Goal: Find specific page/section: Find specific page/section

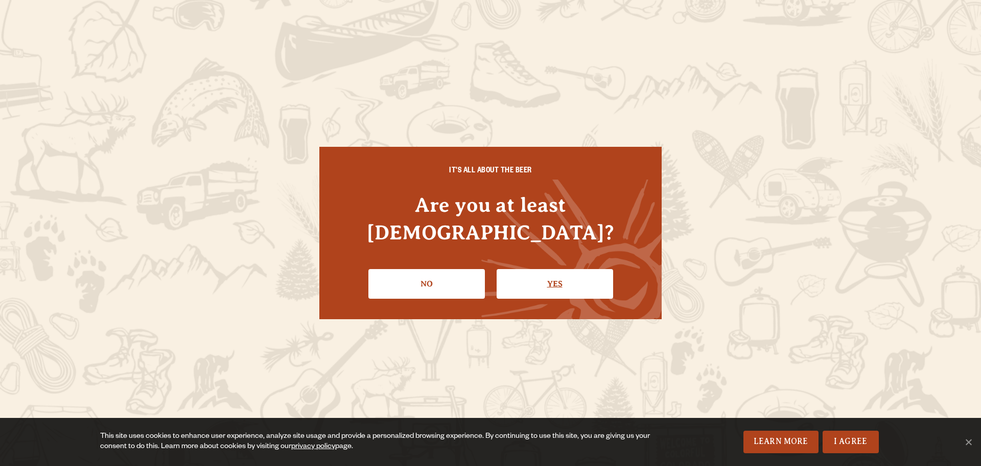
click at [569, 269] on link "Yes" at bounding box center [555, 284] width 117 height 30
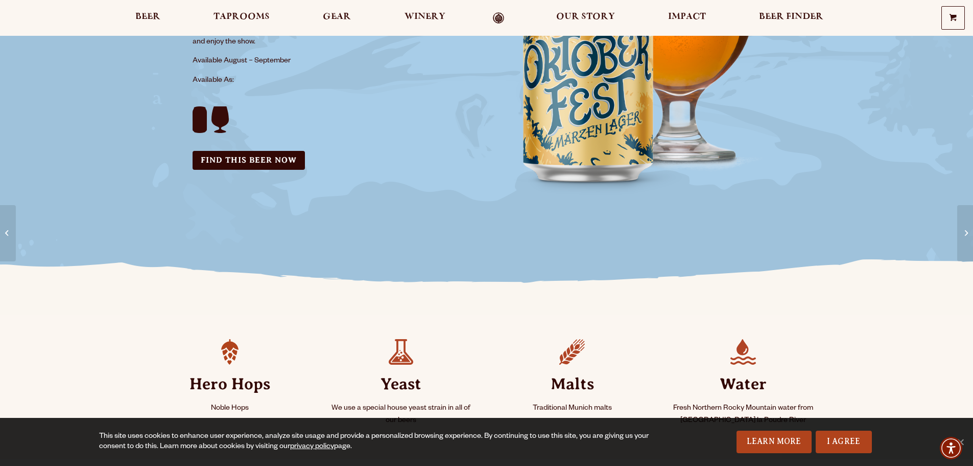
scroll to position [358, 0]
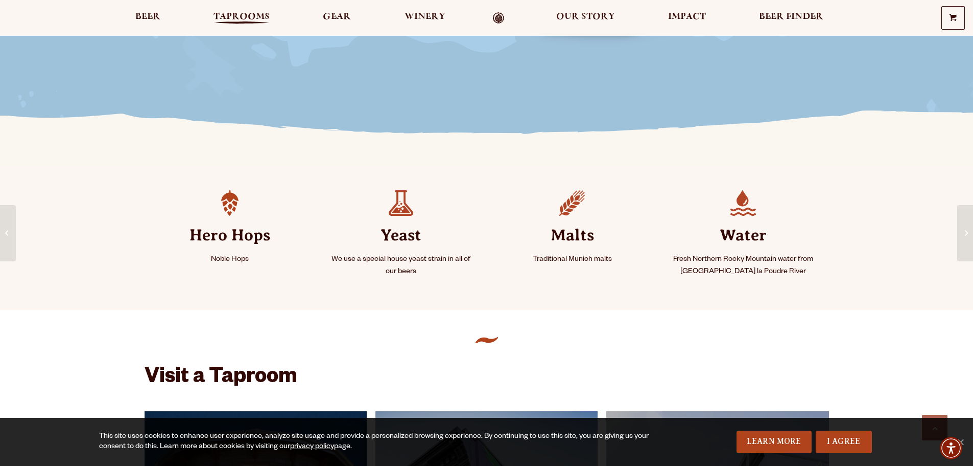
click at [235, 18] on span "Taprooms" at bounding box center [242, 17] width 56 height 8
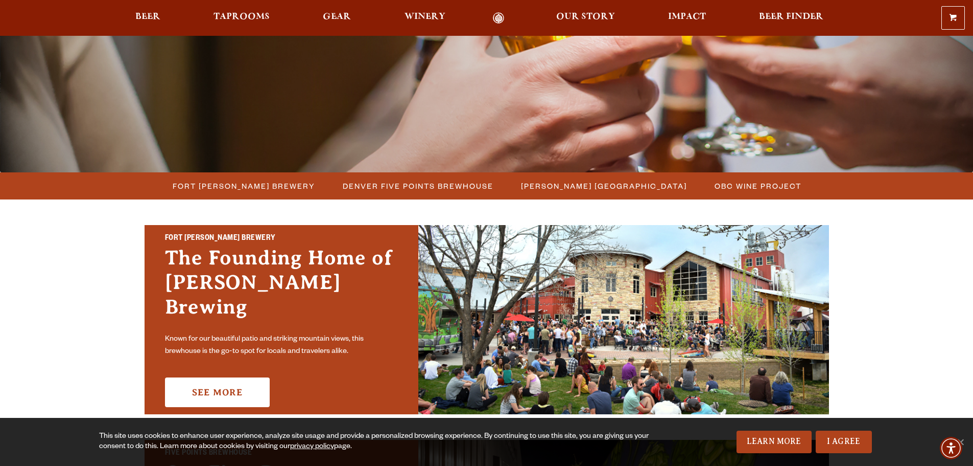
scroll to position [358, 0]
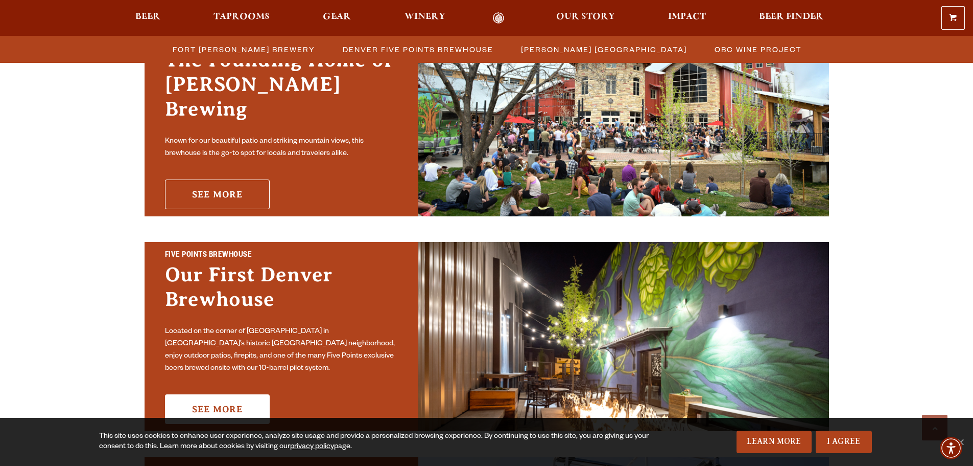
click at [227, 182] on link "See More" at bounding box center [217, 194] width 105 height 30
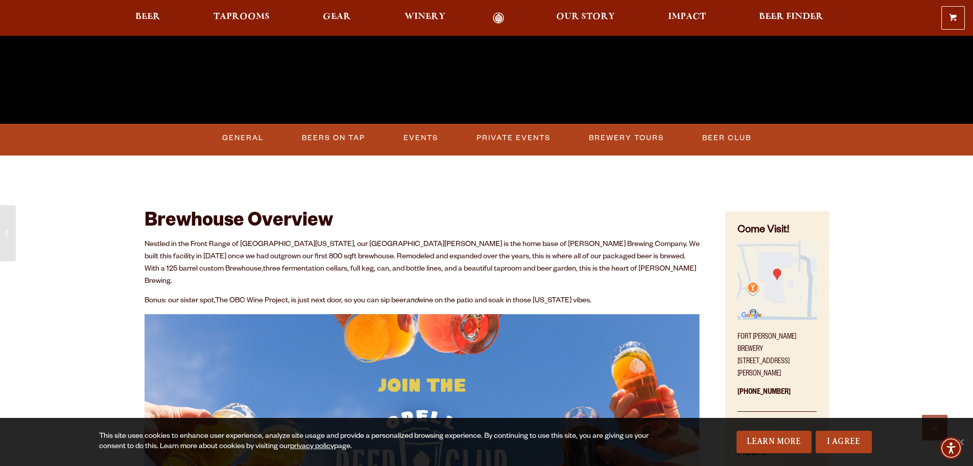
scroll to position [409, 0]
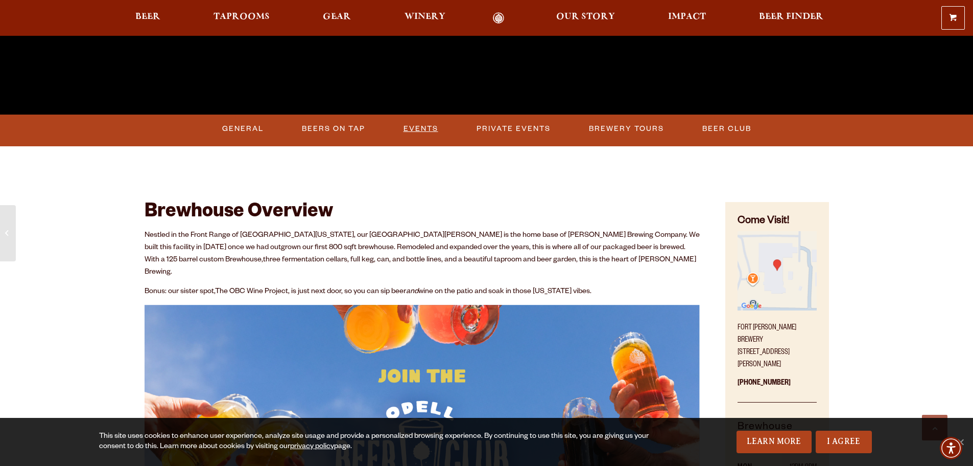
click at [411, 127] on link "Events" at bounding box center [421, 129] width 43 height 24
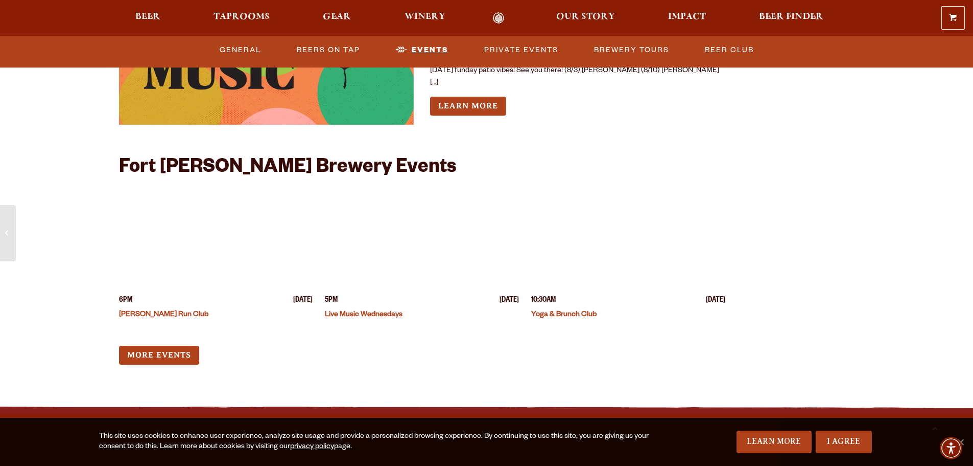
scroll to position [3975, 0]
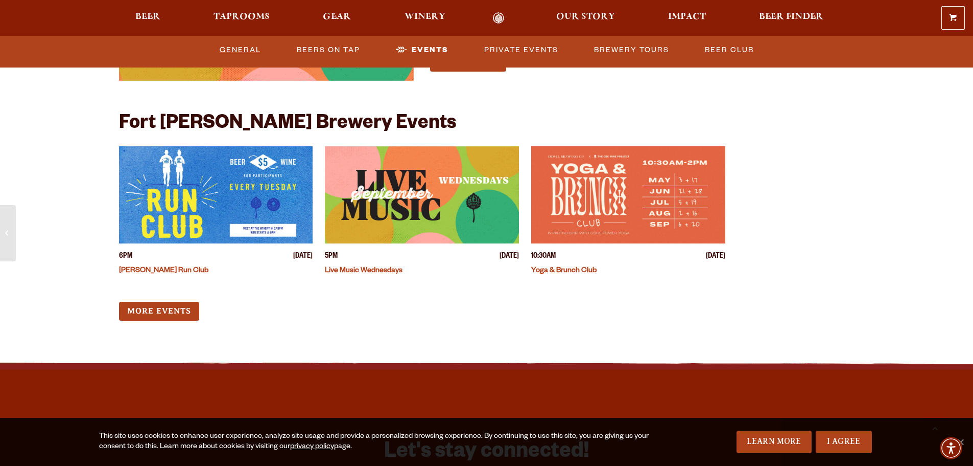
click at [228, 51] on link "General" at bounding box center [241, 50] width 50 height 24
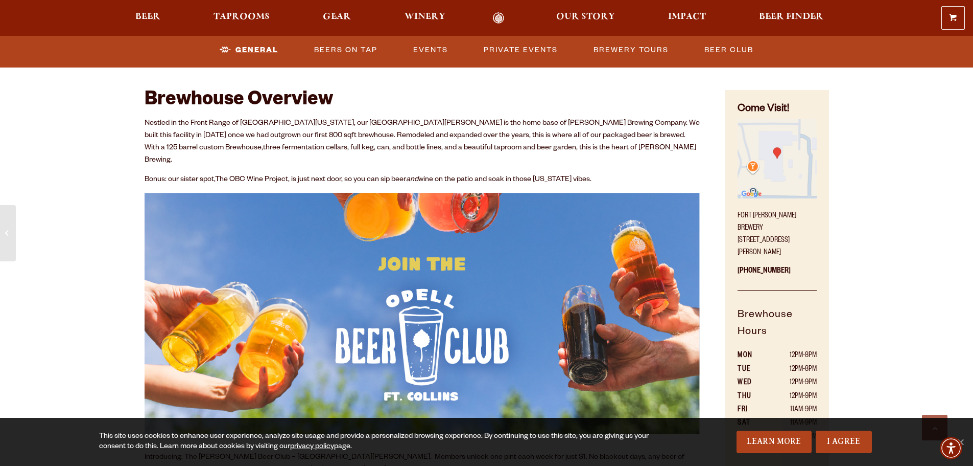
scroll to position [572, 0]
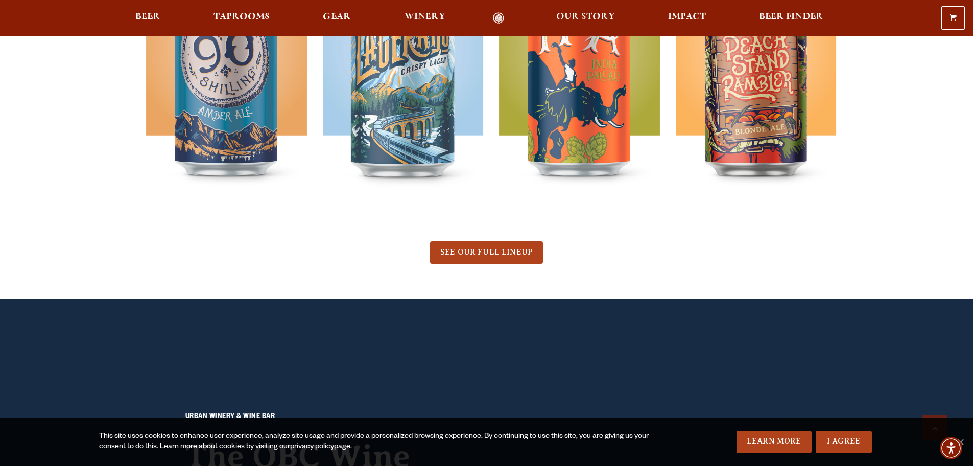
scroll to position [1073, 0]
